Goal: Book appointment/travel/reservation

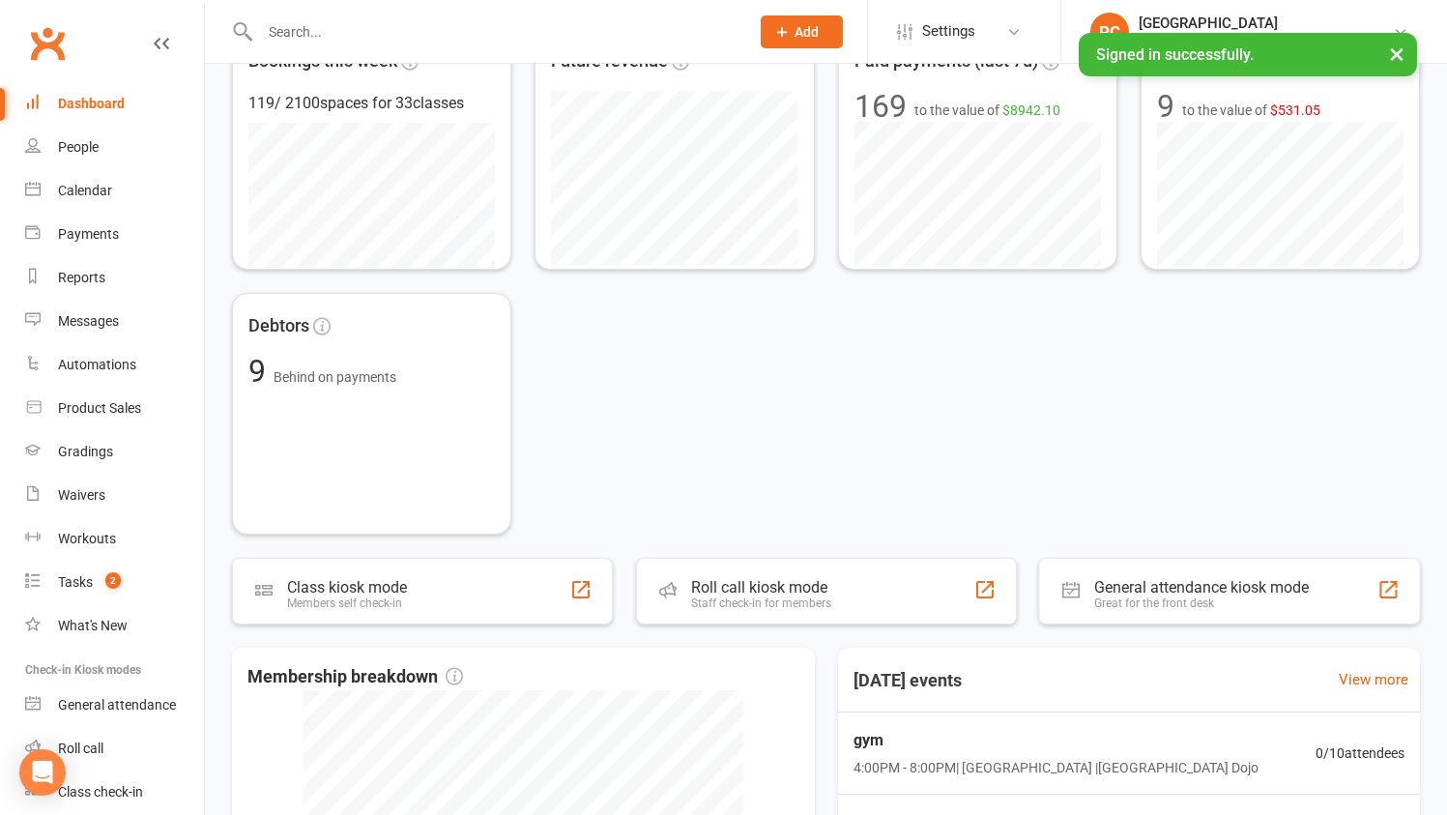
scroll to position [886, 0]
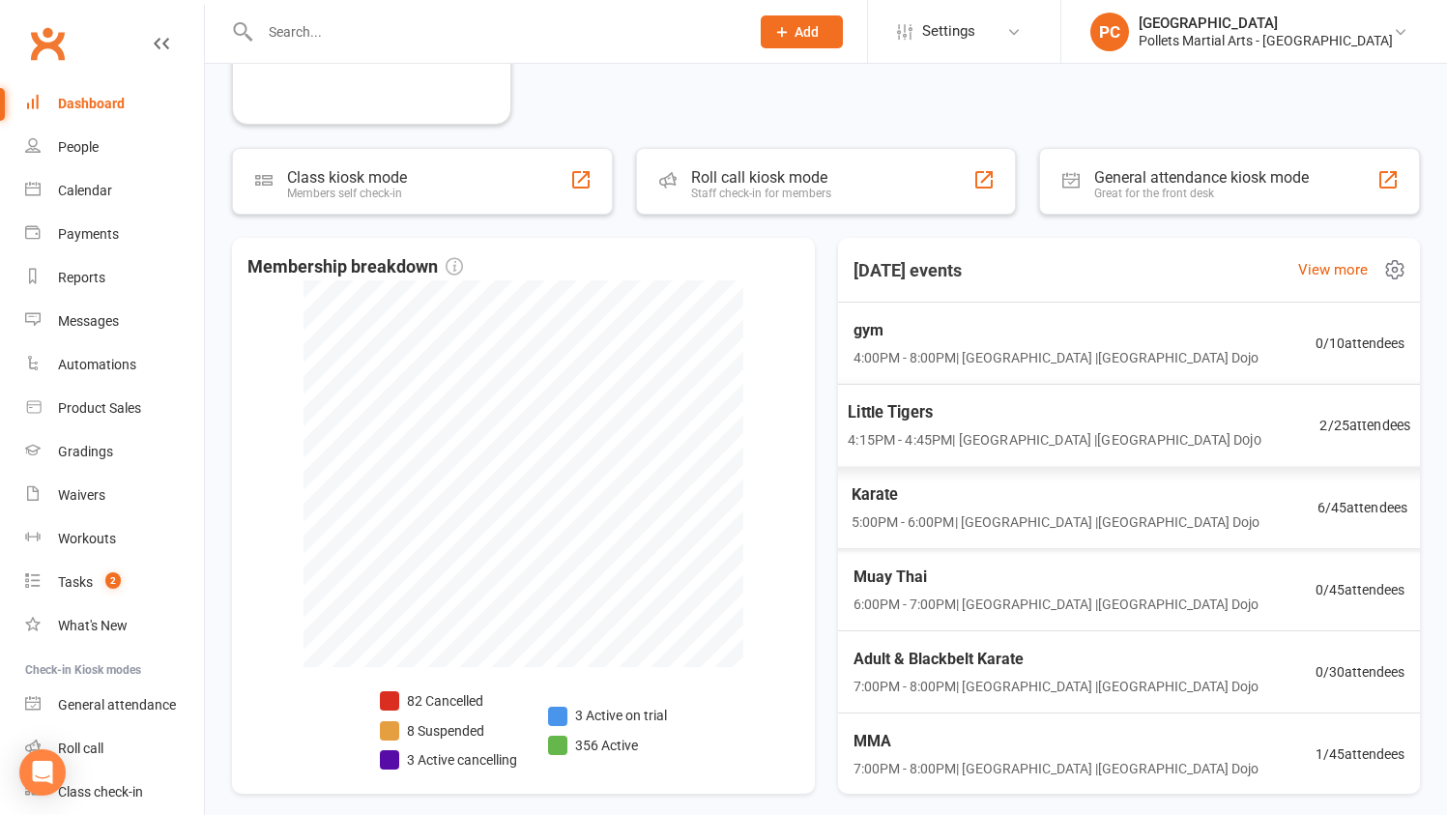
click at [1140, 413] on span "Little Tigers" at bounding box center [1054, 412] width 413 height 25
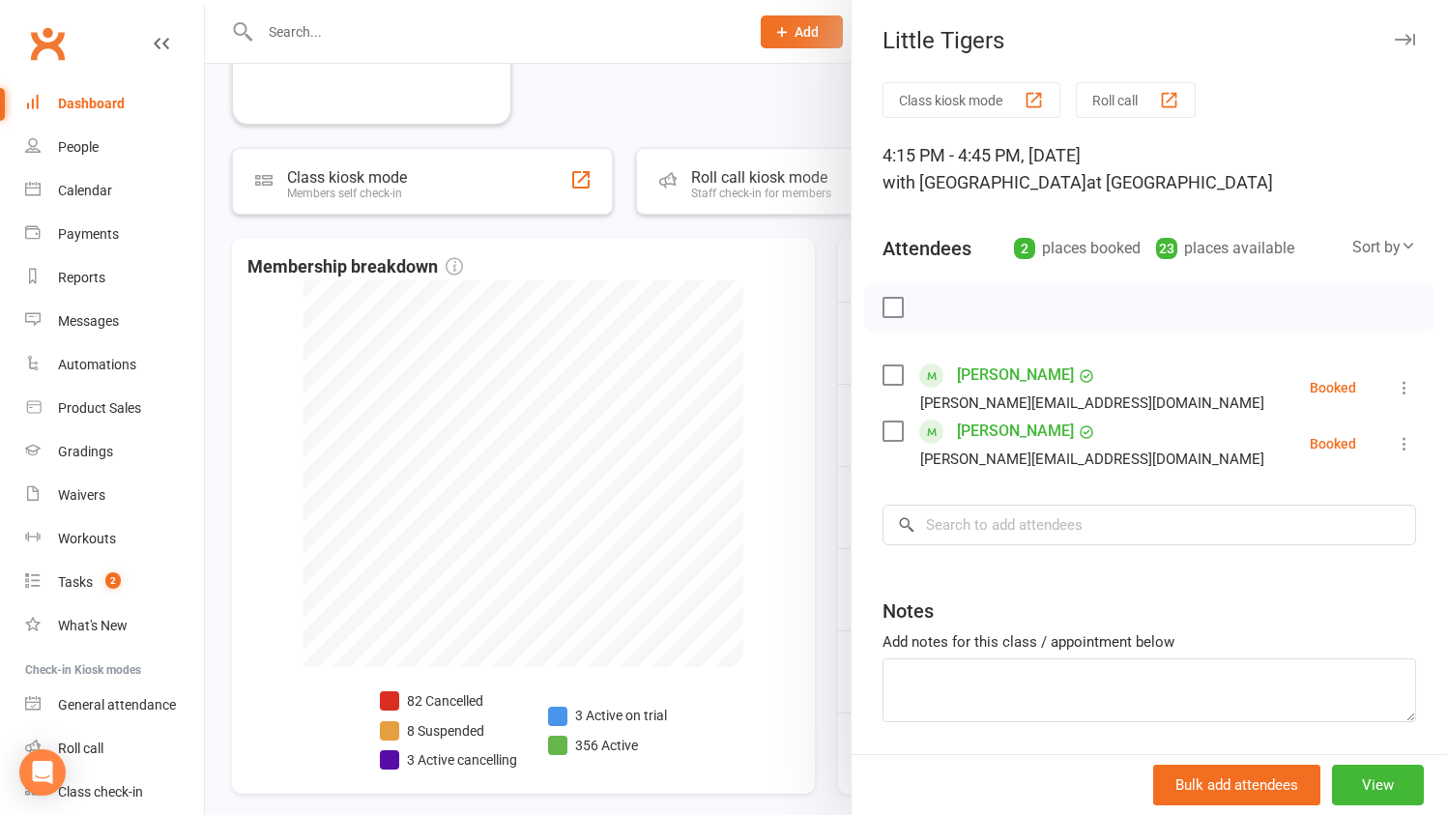
scroll to position [65, 0]
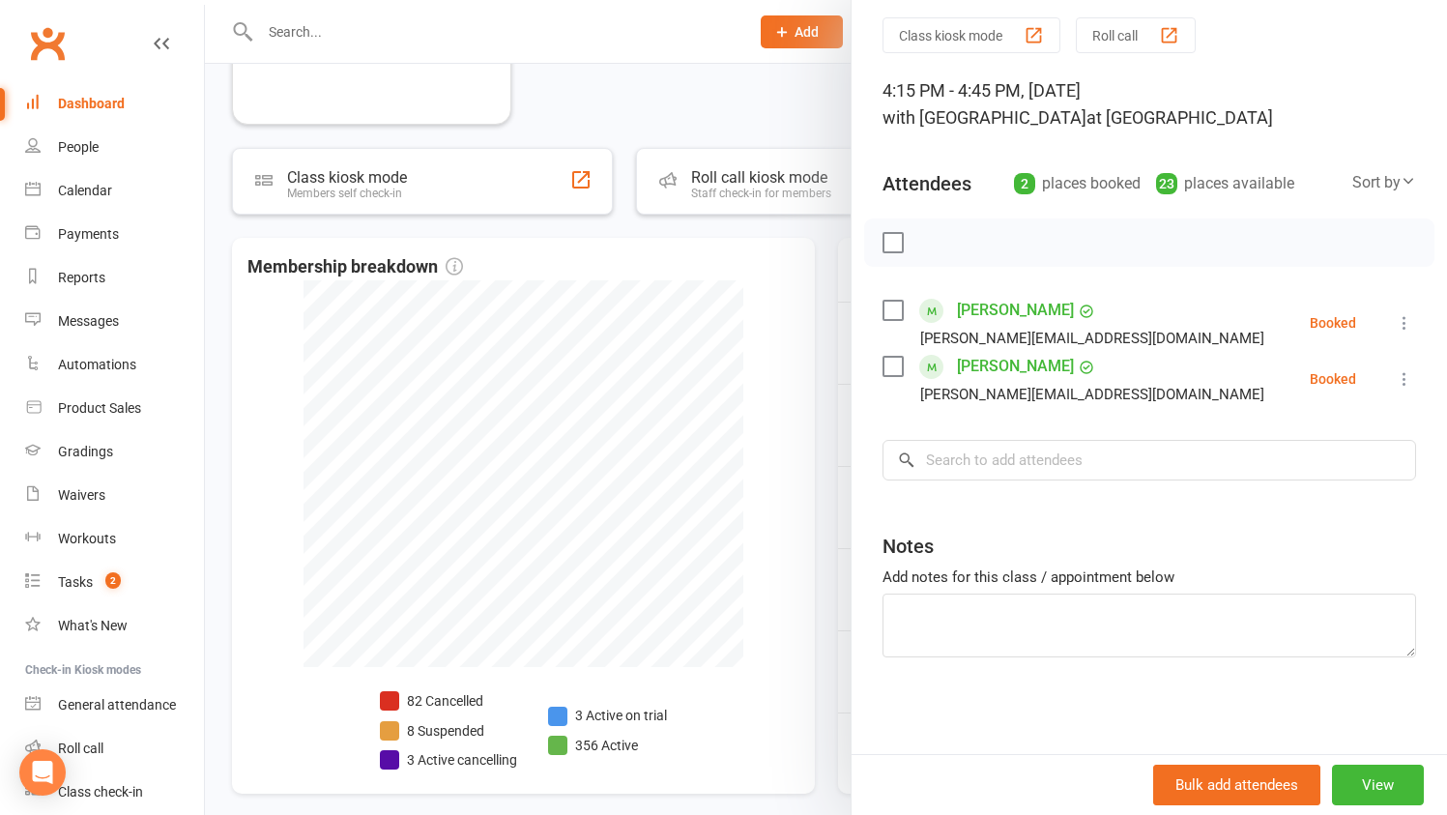
click at [826, 263] on div at bounding box center [826, 407] width 1242 height 815
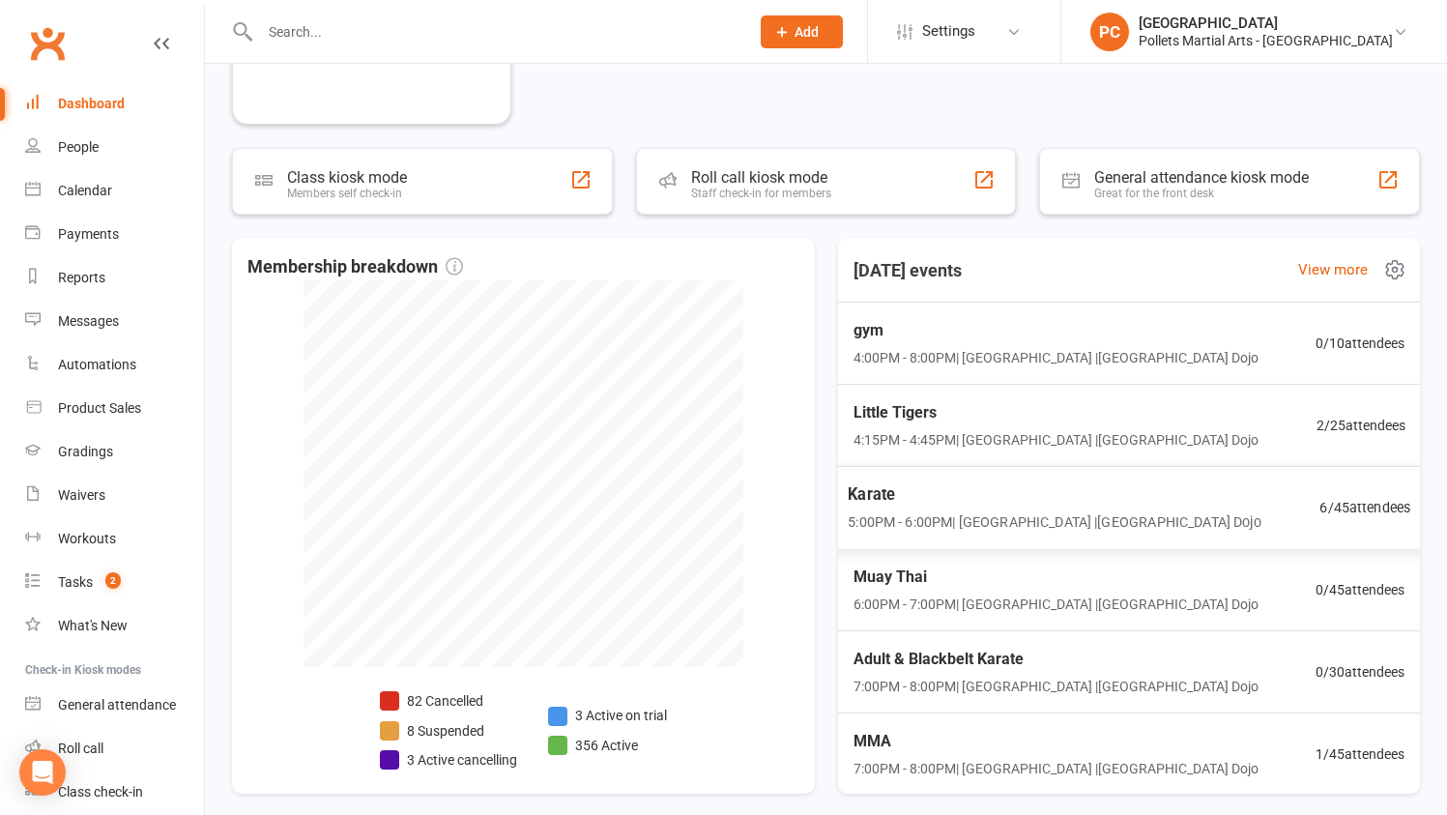
click at [1161, 530] on span "5:00PM - 6:00PM | Pollets Castle Hill | Castle Hill Dojo" at bounding box center [1054, 522] width 413 height 22
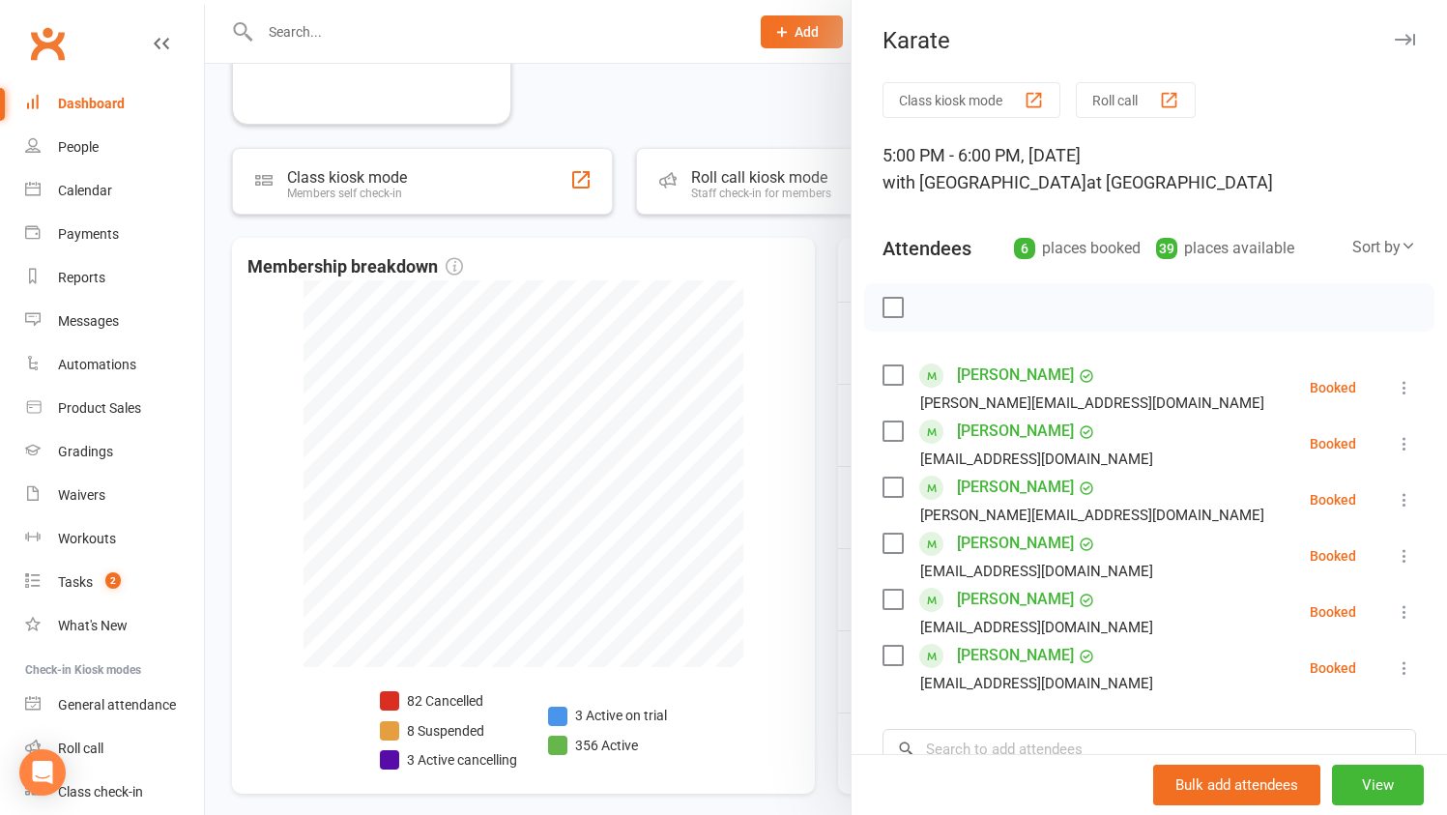
click at [832, 452] on div at bounding box center [826, 407] width 1242 height 815
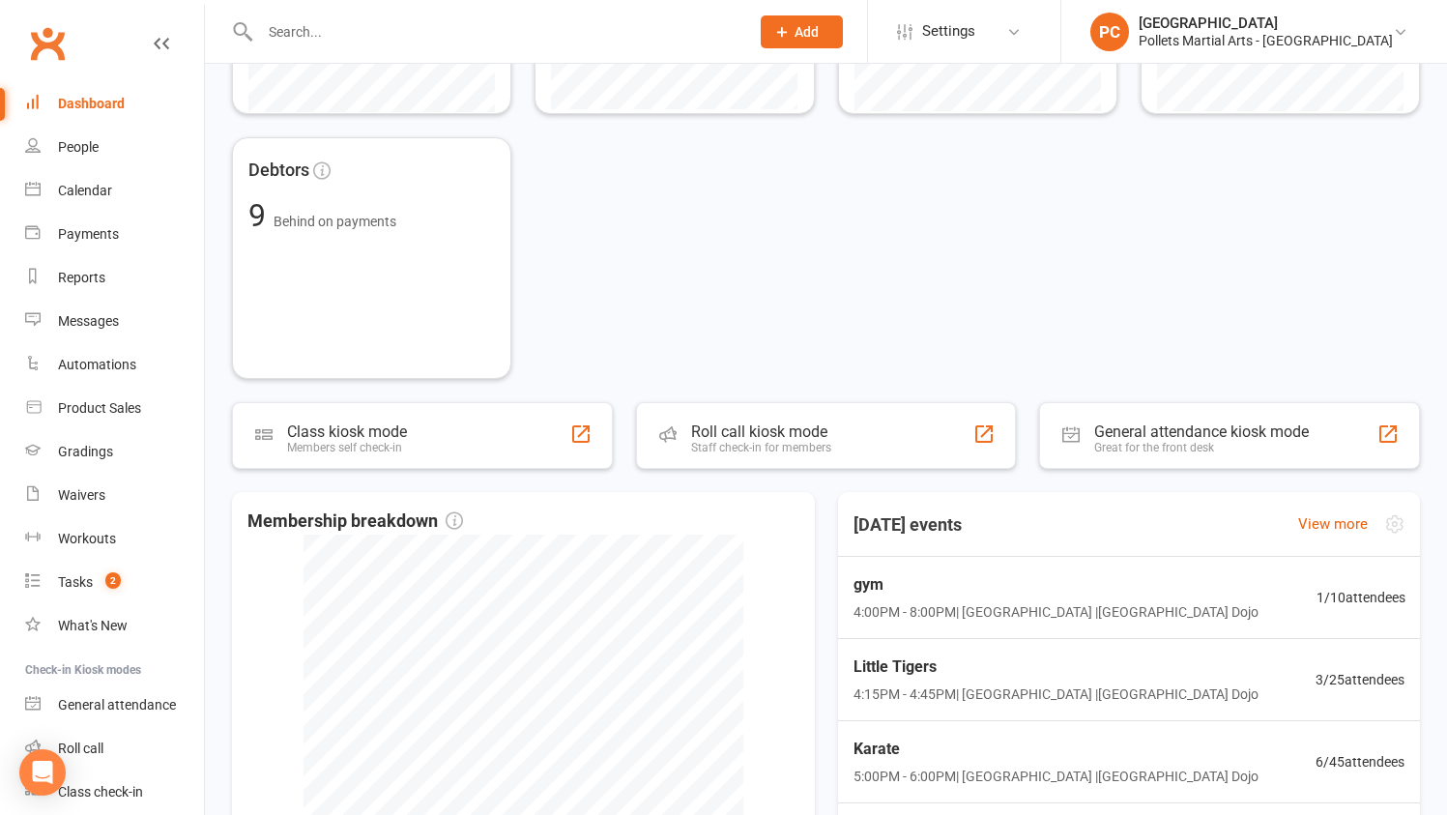
scroll to position [830, 0]
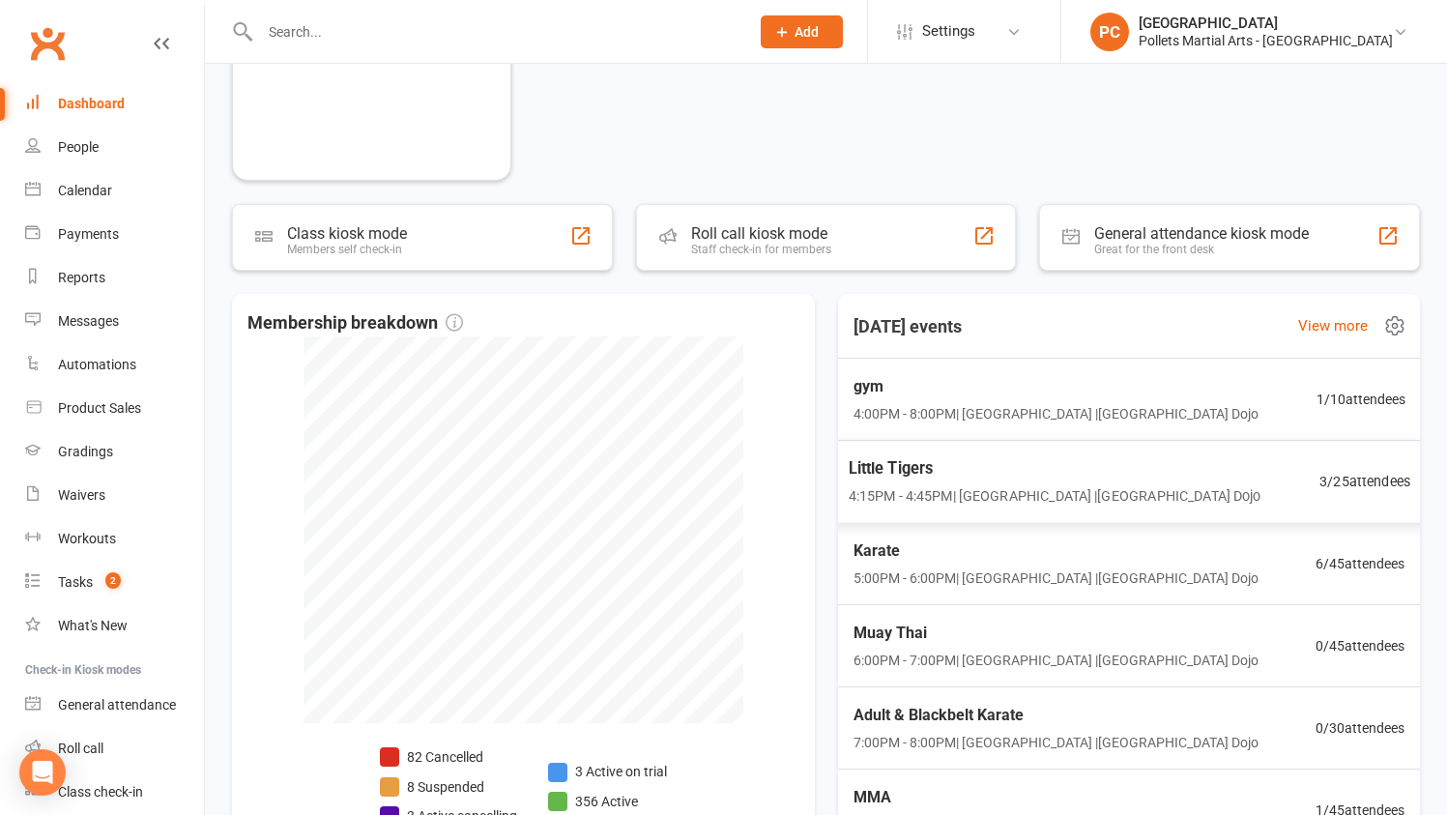
click at [1179, 488] on div "Little Tigers 4:15PM - 4:45PM | Pollets Castle Hill | Castle Hill Dojo 3 / 25 a…" at bounding box center [1129, 482] width 609 height 84
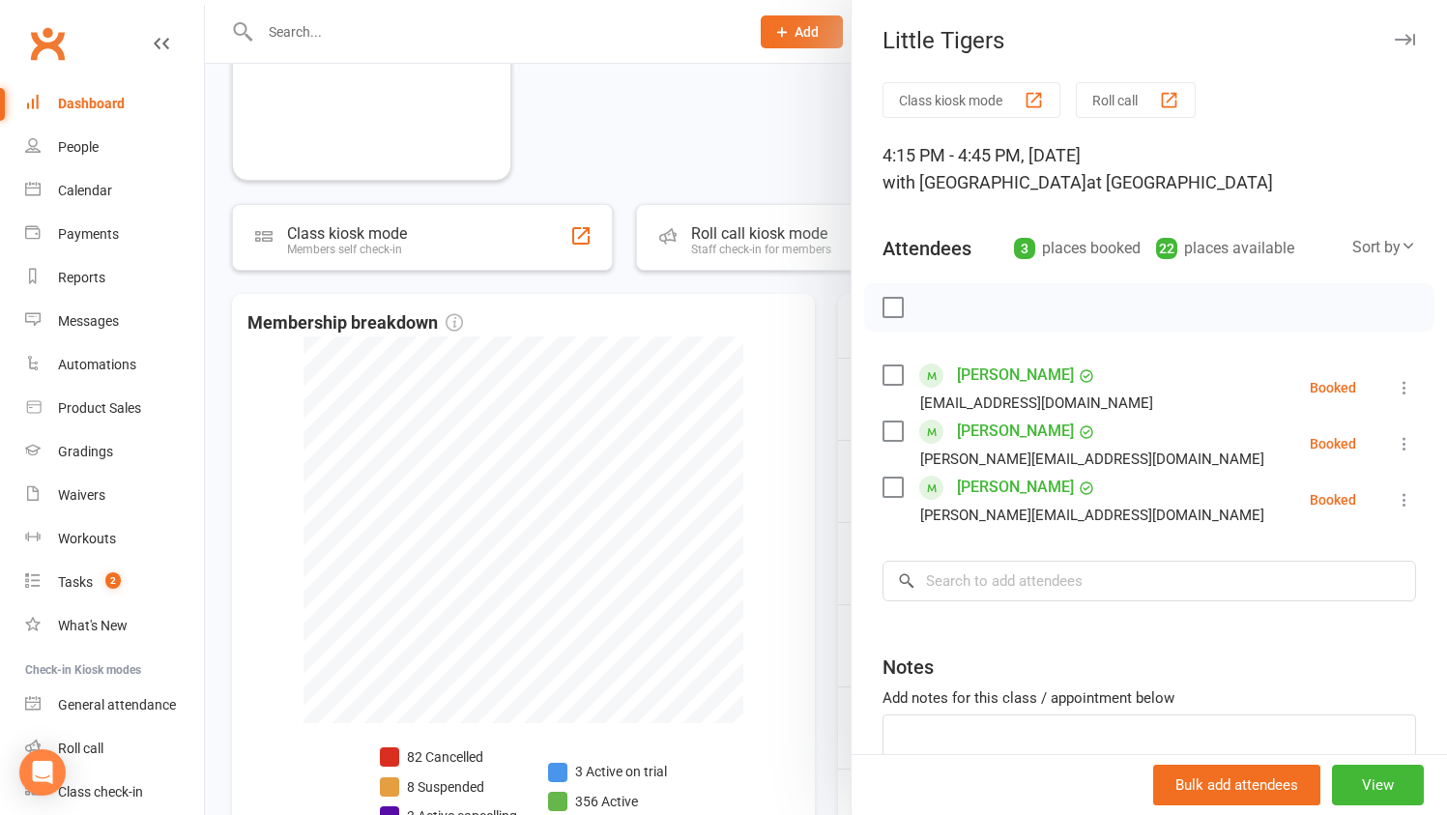
click at [769, 138] on div at bounding box center [826, 407] width 1242 height 815
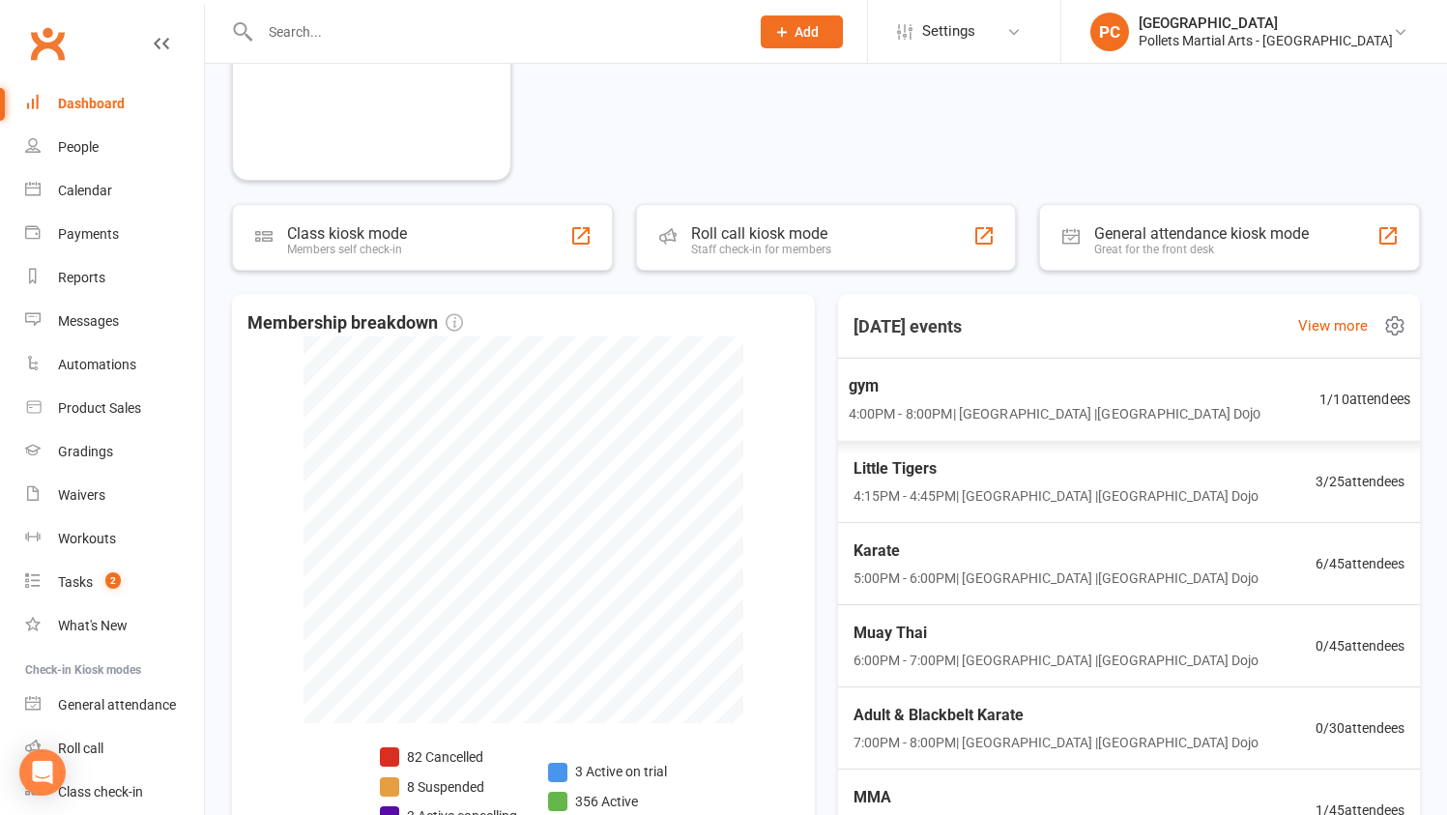
click at [1134, 401] on div "gym 4:00PM - 8:00PM | Pollets Castle Hill | Castle Hill Dojo" at bounding box center [1054, 399] width 413 height 51
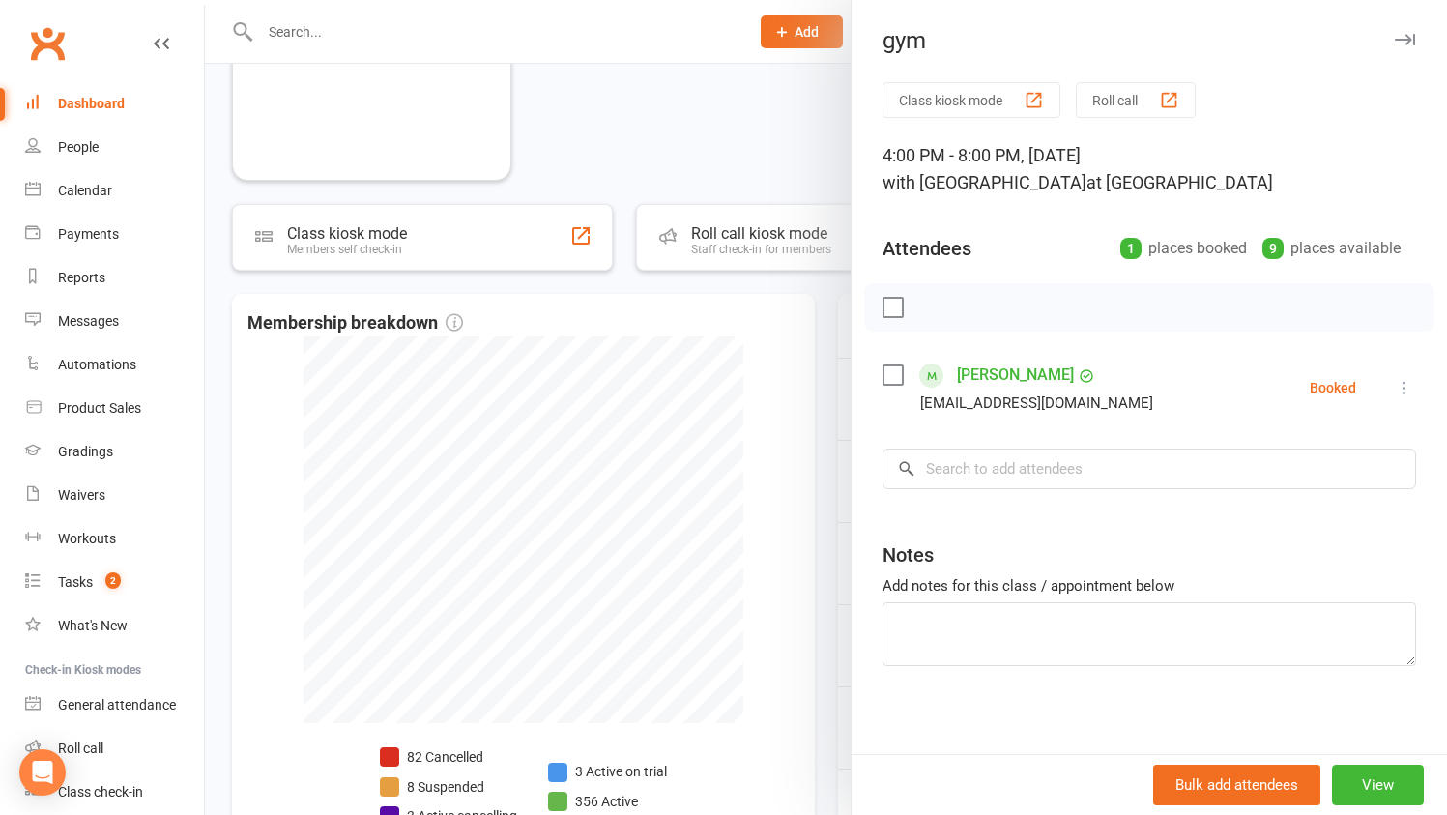
click at [682, 115] on div at bounding box center [826, 407] width 1242 height 815
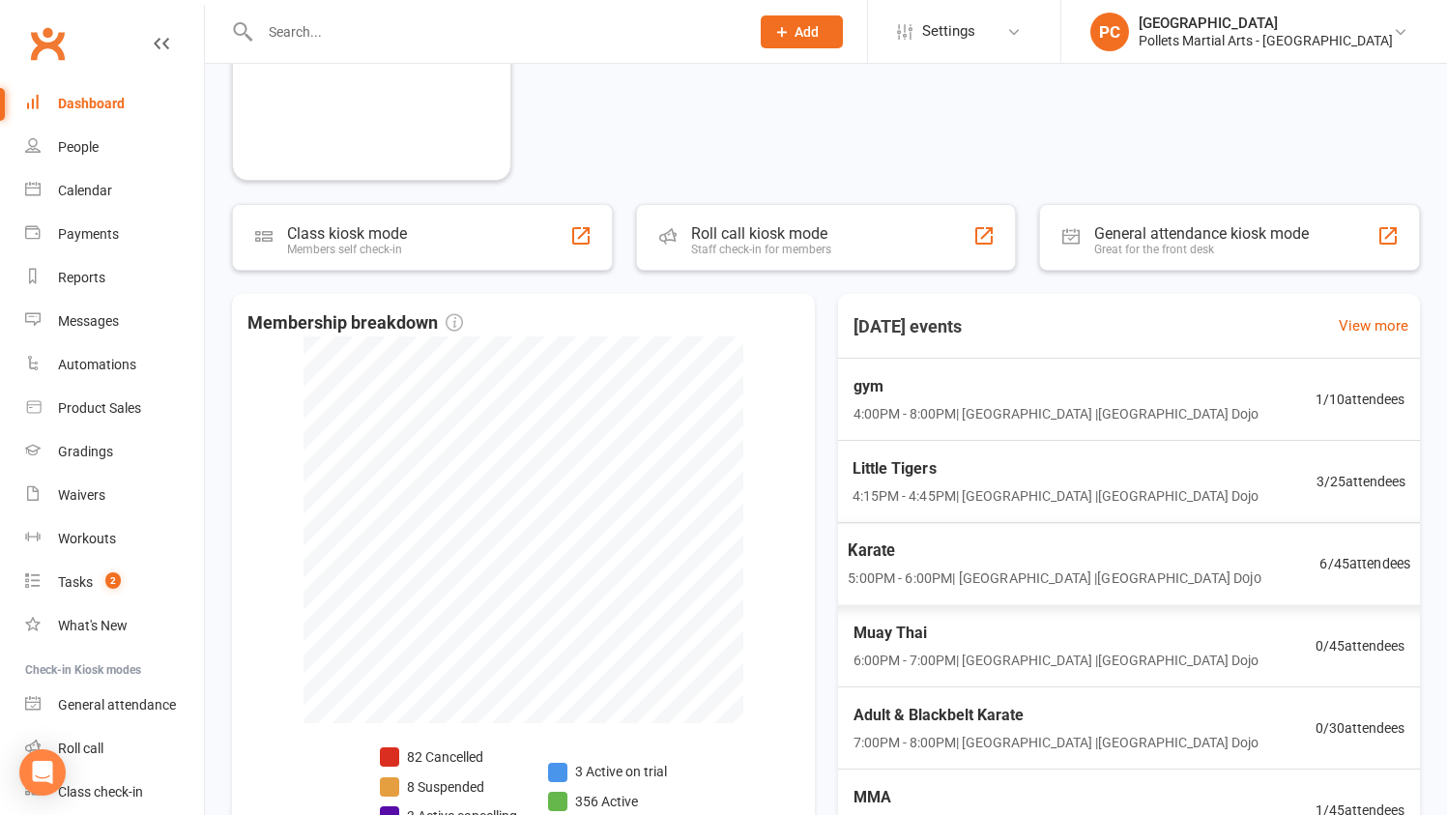
click at [1099, 566] on div "Karate 5:00PM - 6:00PM | Pollets Castle Hill | Castle Hill Dojo" at bounding box center [1054, 563] width 413 height 51
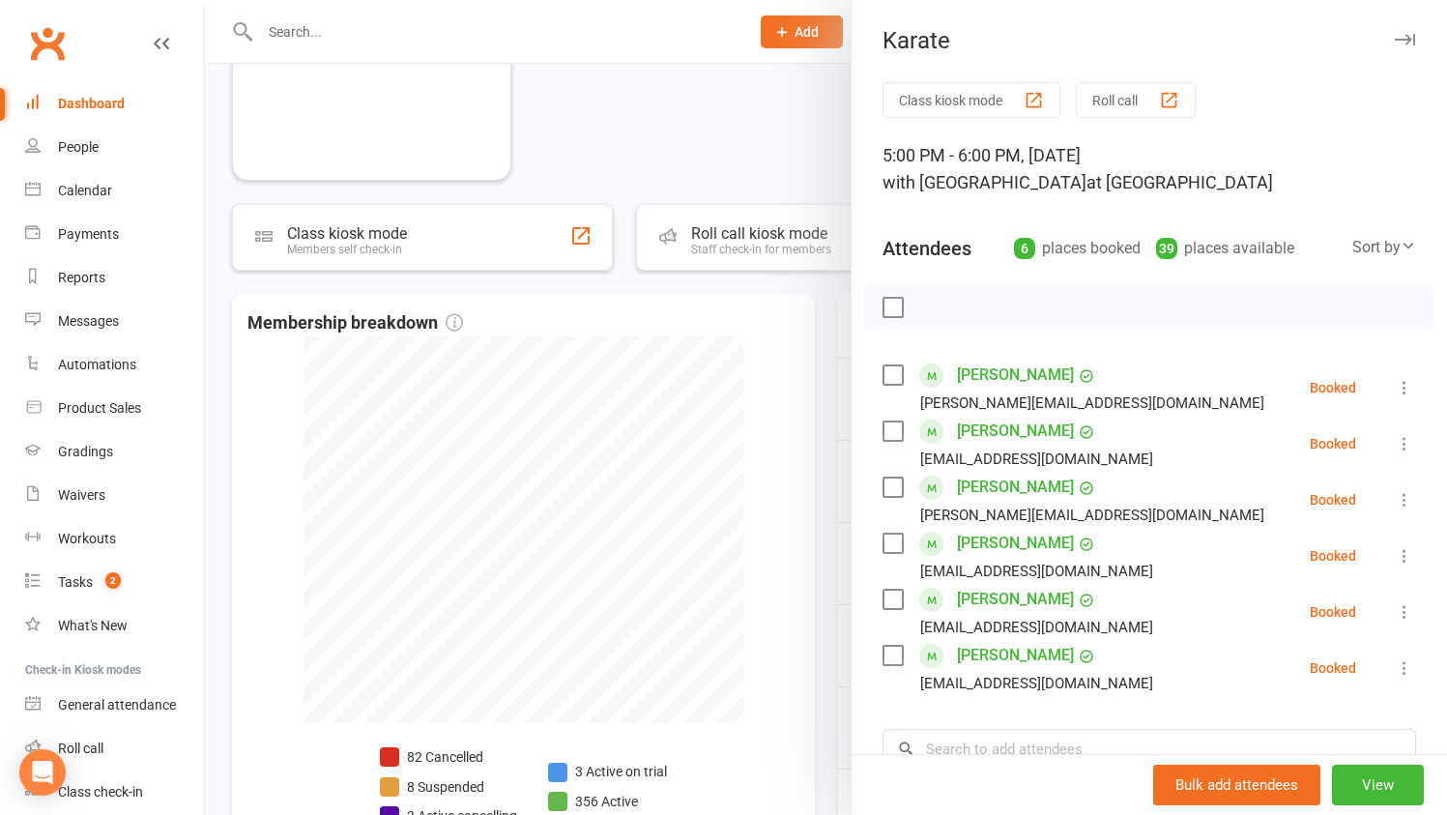
click at [797, 110] on div at bounding box center [826, 407] width 1242 height 815
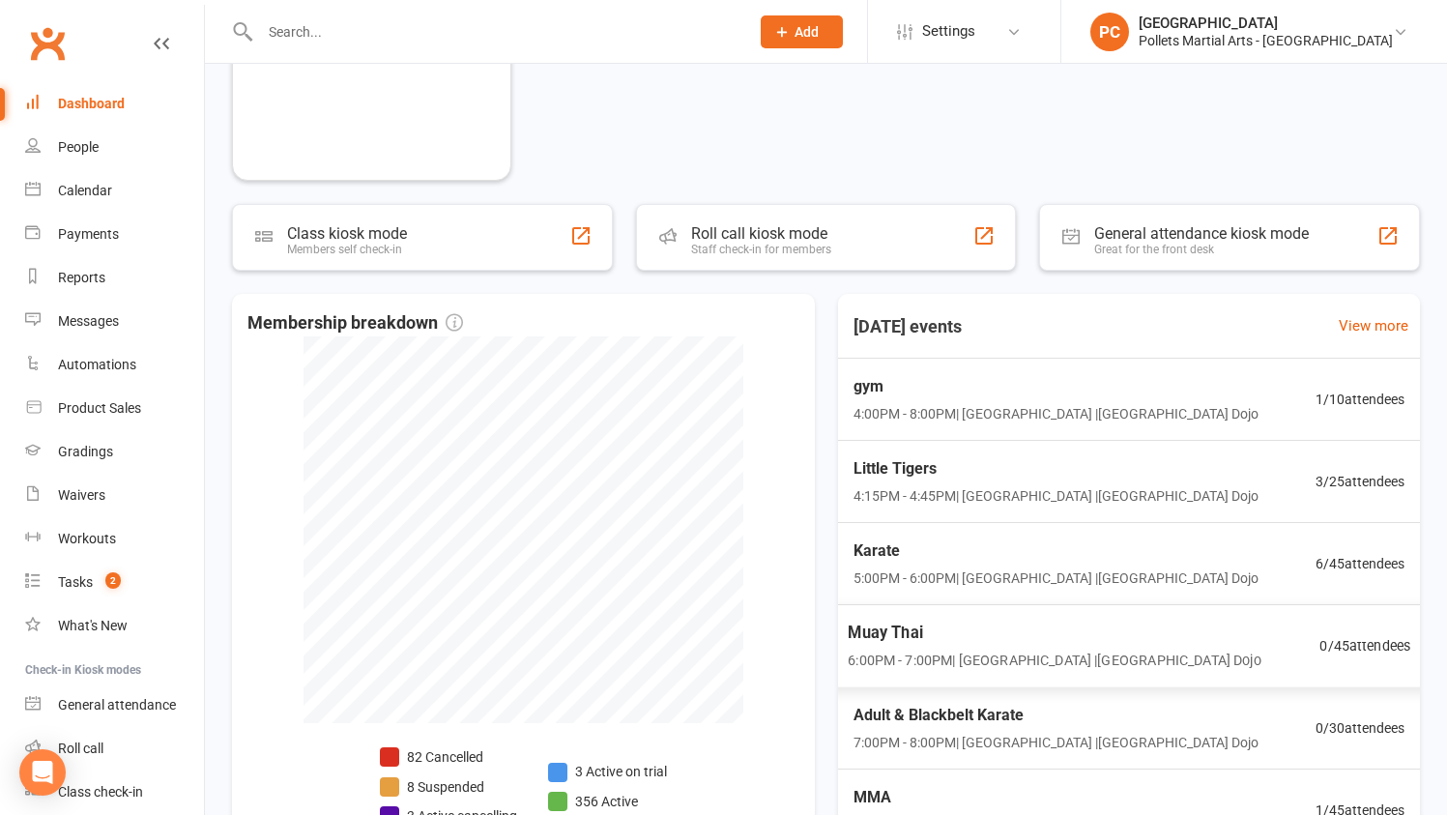
scroll to position [2, 0]
